Goal: Information Seeking & Learning: Learn about a topic

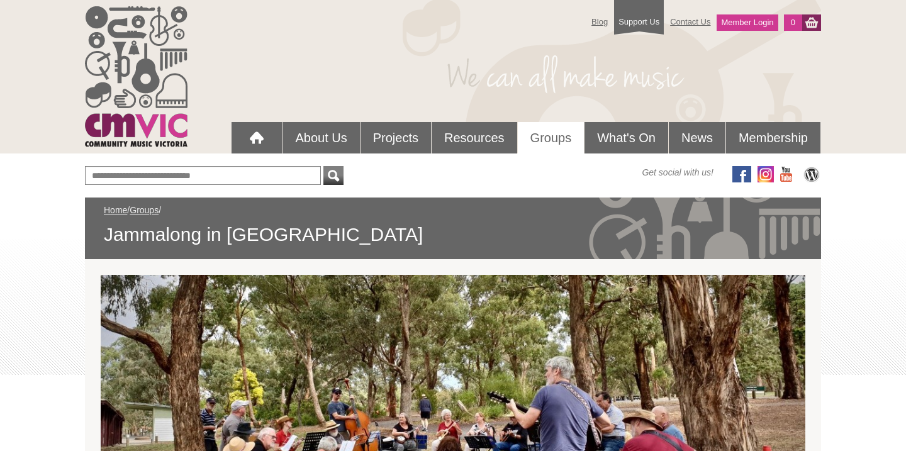
scroll to position [408, 0]
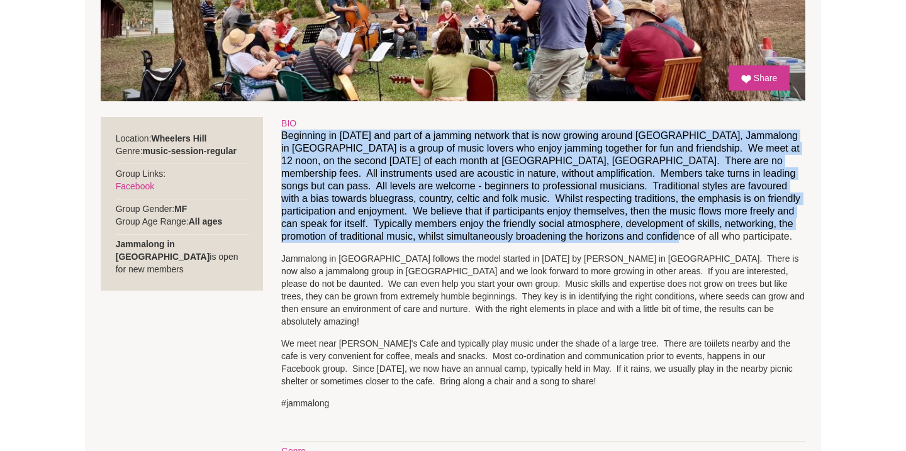
drag, startPoint x: 282, startPoint y: 133, endPoint x: 657, endPoint y: 240, distance: 390.0
click at [657, 240] on p "Beginning in [DATE] and part of a jamming network that is now growing around [G…" at bounding box center [543, 186] width 524 height 113
copy p "Beginning in [DATE] and part of a jamming network that is now growing around [G…"
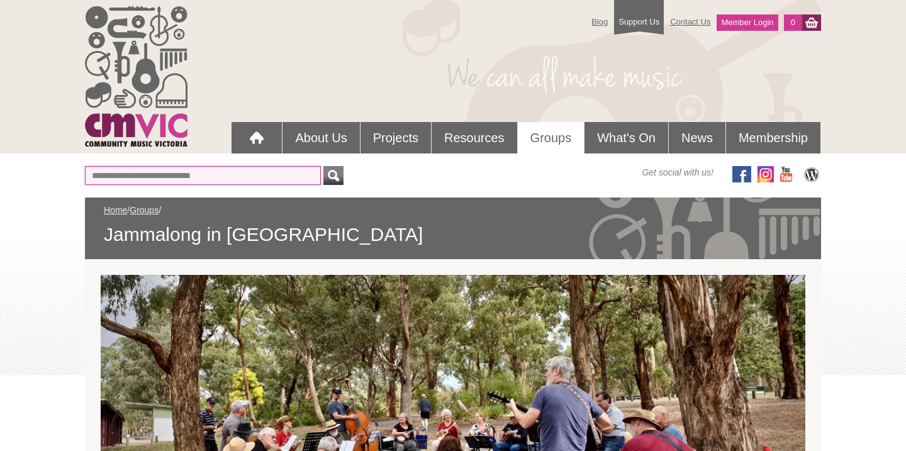
click at [206, 176] on input "text" at bounding box center [203, 175] width 236 height 19
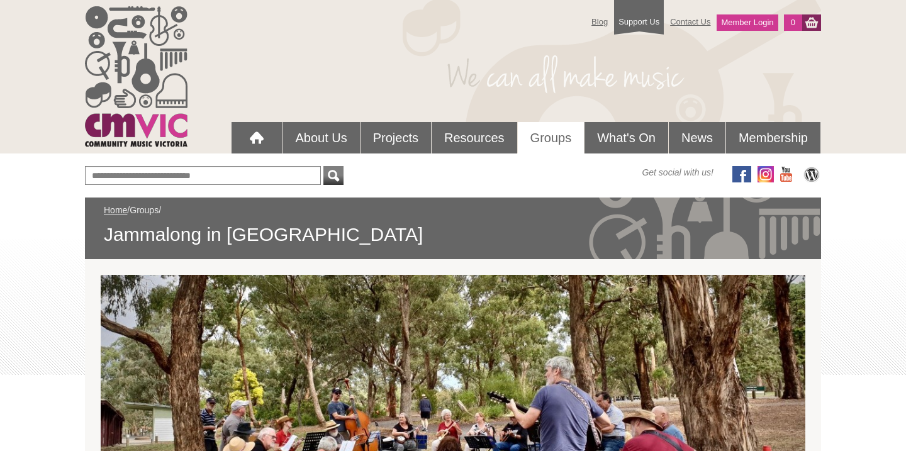
click at [147, 213] on link "Groups" at bounding box center [144, 210] width 29 height 10
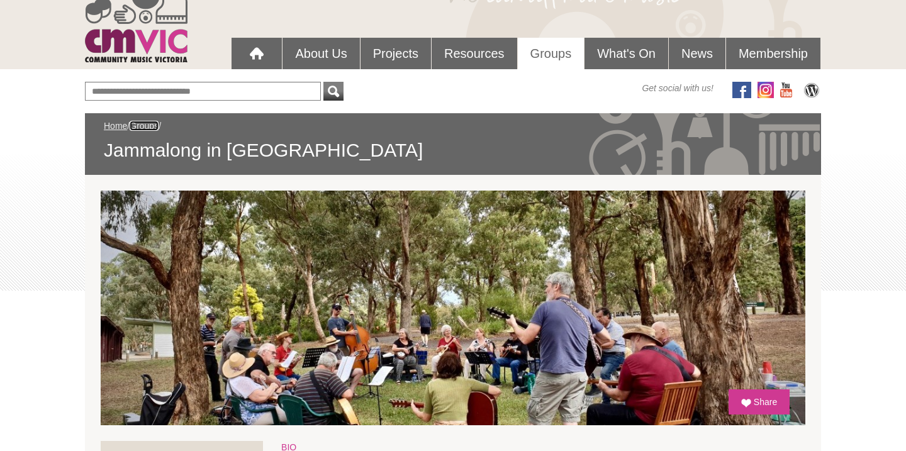
scroll to position [99, 0]
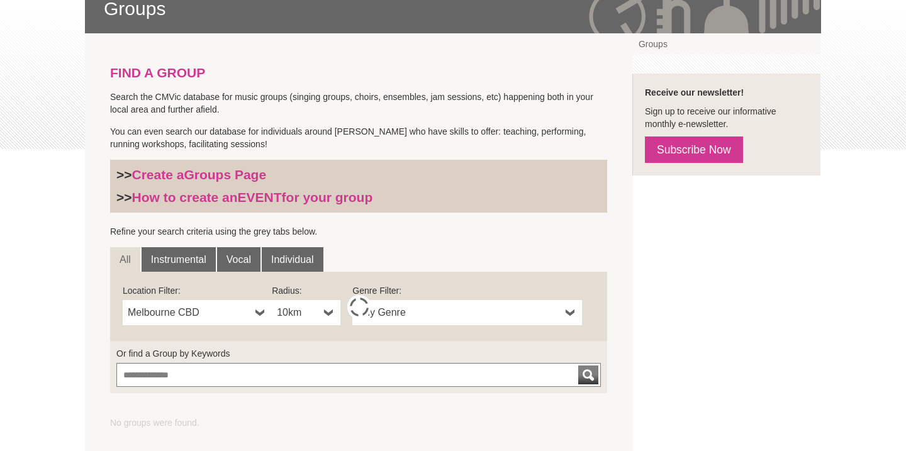
scroll to position [280, 0]
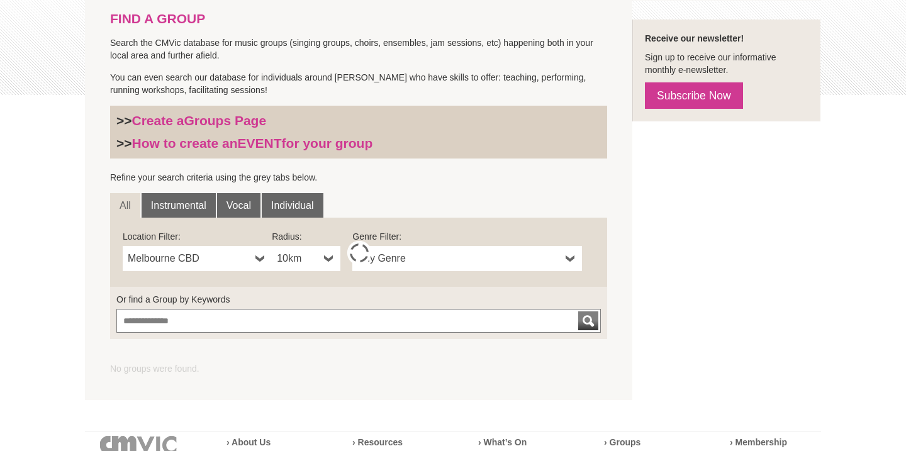
click at [257, 258] on b at bounding box center [260, 258] width 10 height 25
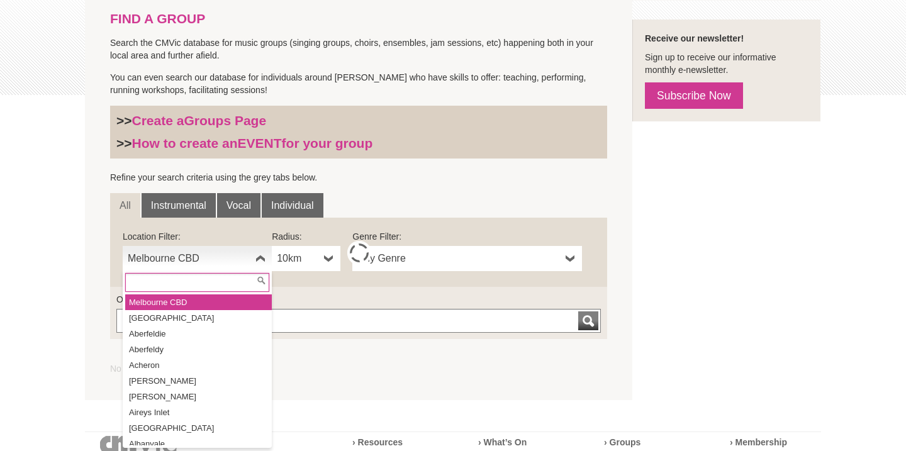
click at [229, 282] on input "text" at bounding box center [197, 282] width 144 height 19
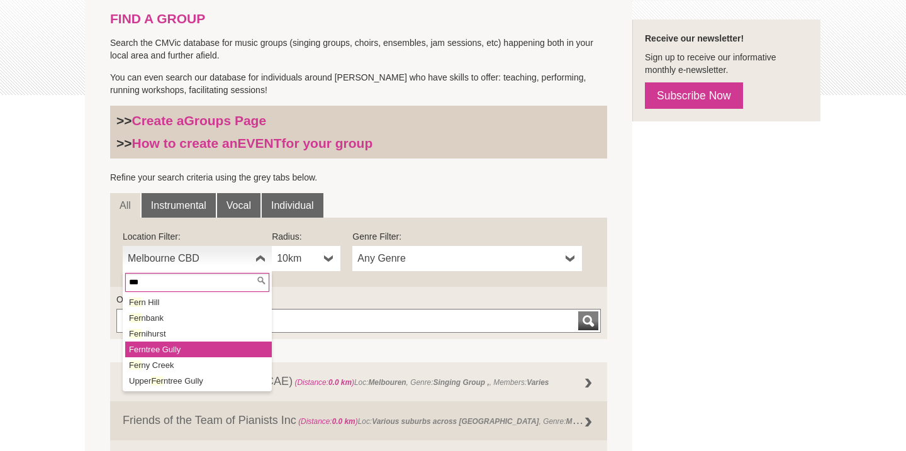
type input "***"
click at [194, 344] on li "Fer ntree Gully" at bounding box center [198, 350] width 147 height 16
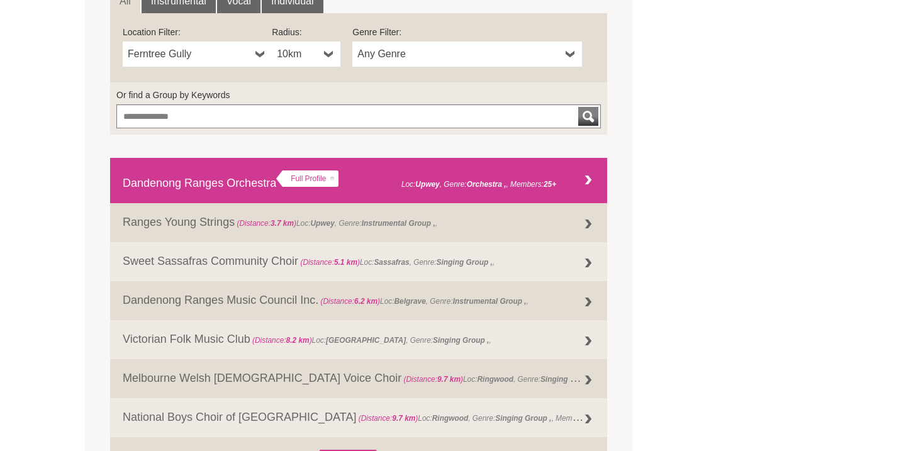
scroll to position [481, 0]
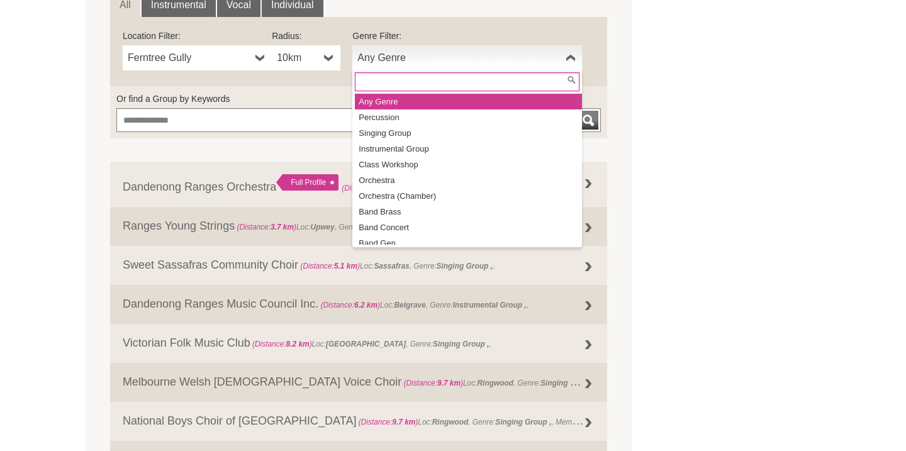
click at [388, 60] on span "Any Genre" at bounding box center [458, 57] width 203 height 15
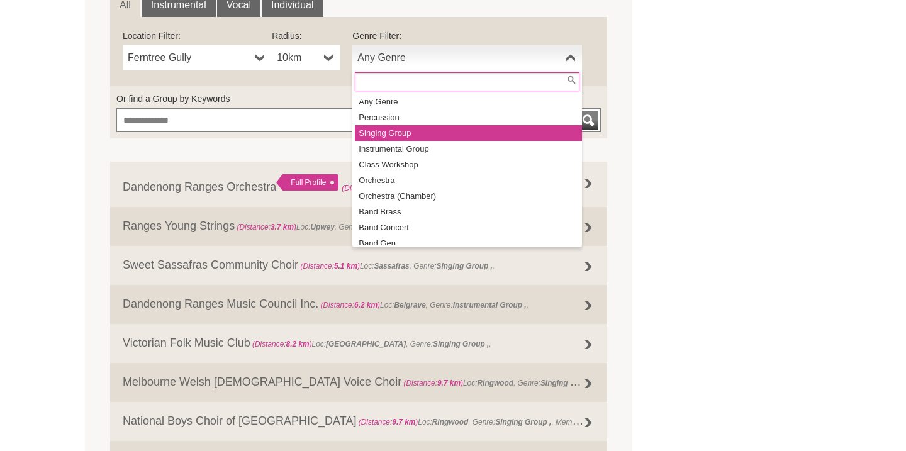
click at [396, 131] on li "Singing Group" at bounding box center [468, 133] width 227 height 16
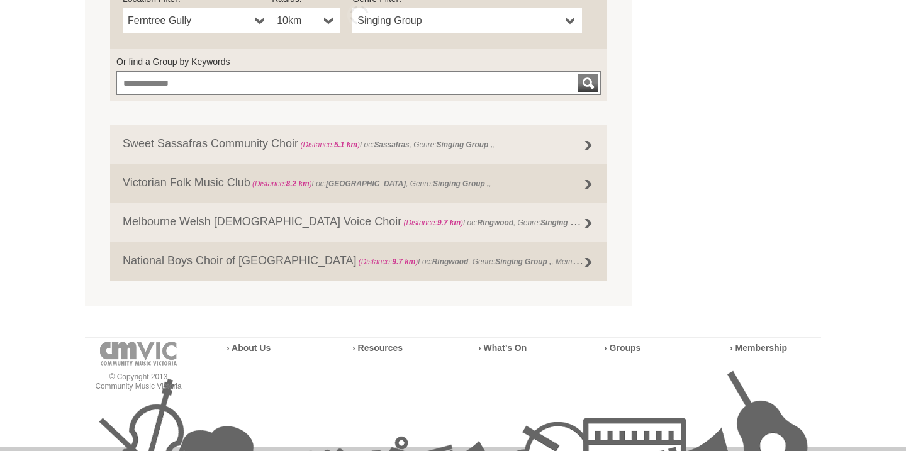
scroll to position [521, 0]
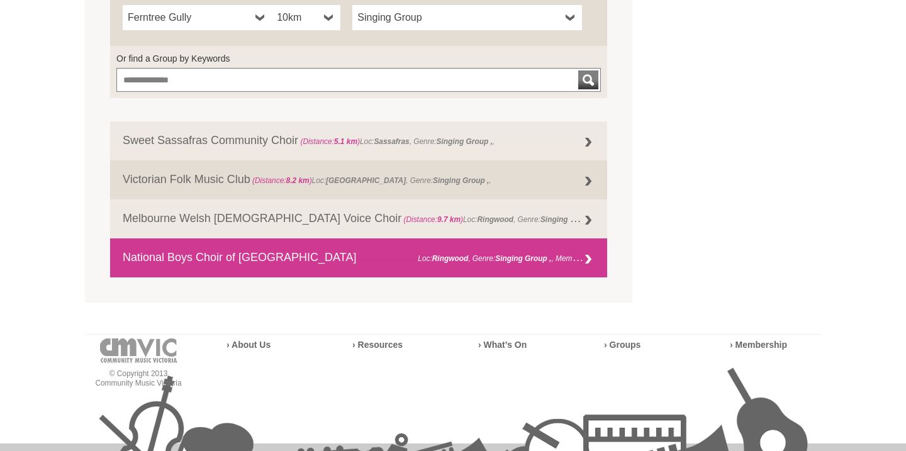
click at [204, 254] on link "National Boys Choir of Australia (Distance: 9.7 km ) Loc: Ringwood , Genre: Sin…" at bounding box center [358, 257] width 497 height 39
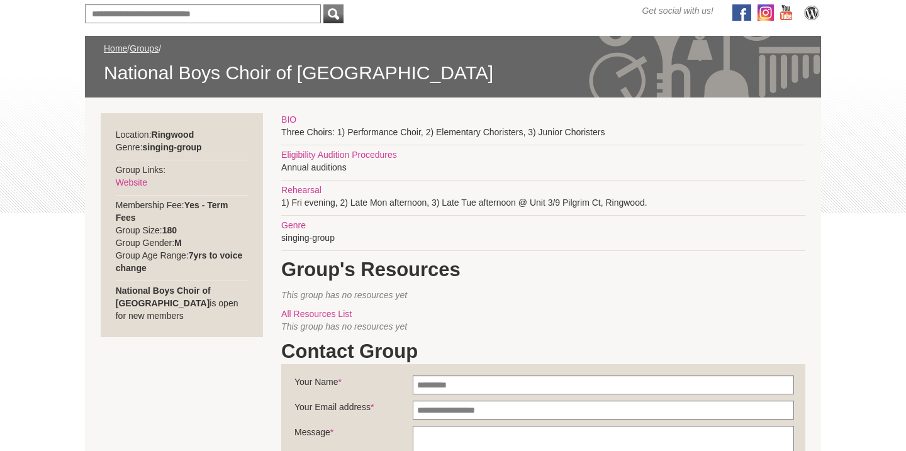
scroll to position [164, 0]
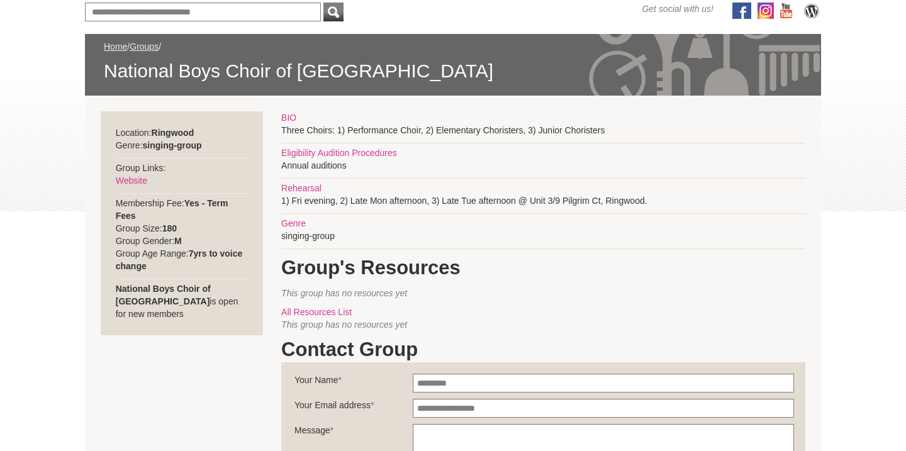
click at [357, 201] on div "BIO Three Choirs: 1) Performance Choir, 2) Elementary Choristers, 3) Junior Cho…" at bounding box center [543, 360] width 524 height 499
drag, startPoint x: 282, startPoint y: 201, endPoint x: 733, endPoint y: 196, distance: 451.0
click at [738, 198] on div "BIO Three Choirs: 1) Performance Choir, 2) Elementary Choristers, 3) Junior Cho…" at bounding box center [543, 360] width 524 height 499
copy div "1) Fri evening, 2) Late Mon afternoon, 3) Late Tue afternoon @ Unit 3/9 Pilgrim…"
